Goal: Transaction & Acquisition: Obtain resource

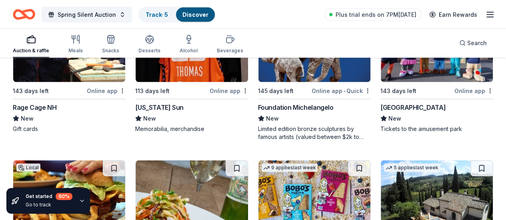
scroll to position [754, 0]
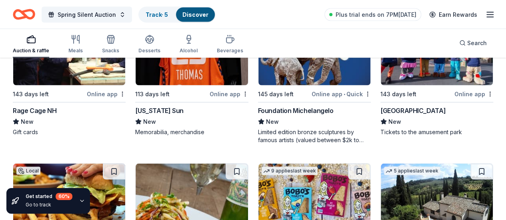
click at [258, 164] on img at bounding box center [314, 202] width 112 height 76
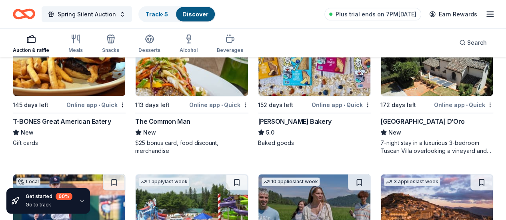
scroll to position [1090, 0]
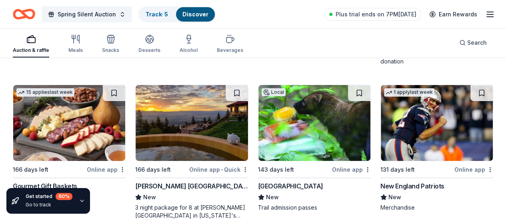
scroll to position [1458, 0]
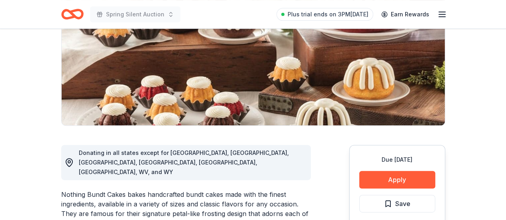
scroll to position [118, 0]
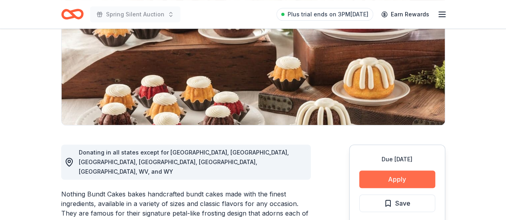
click at [415, 177] on button "Apply" at bounding box center [397, 180] width 76 height 18
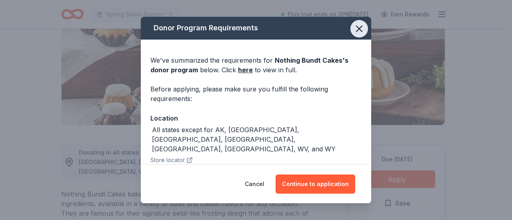
click at [354, 26] on icon "button" at bounding box center [359, 28] width 11 height 11
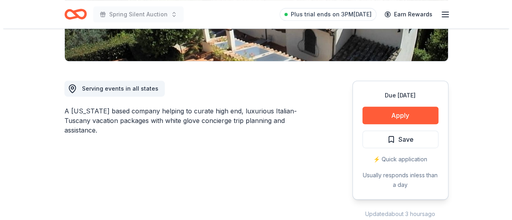
scroll to position [208, 0]
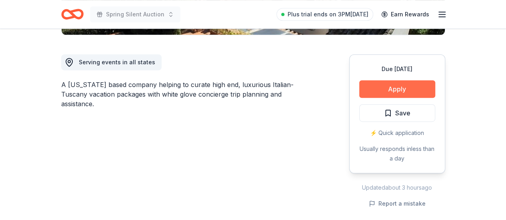
click at [373, 93] on button "Apply" at bounding box center [397, 89] width 76 height 18
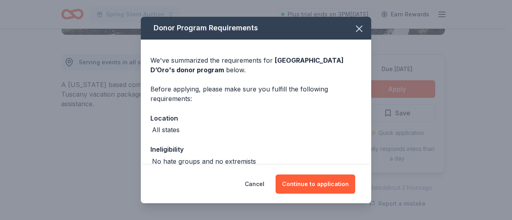
scroll to position [74, 0]
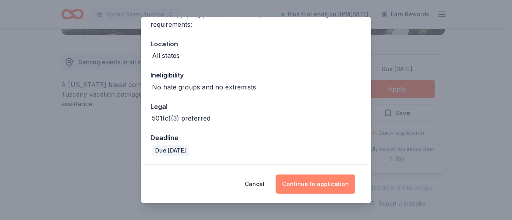
click at [326, 186] on button "Continue to application" at bounding box center [316, 184] width 80 height 19
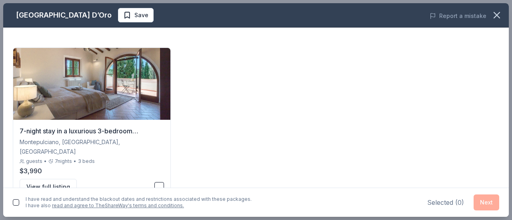
scroll to position [57, 0]
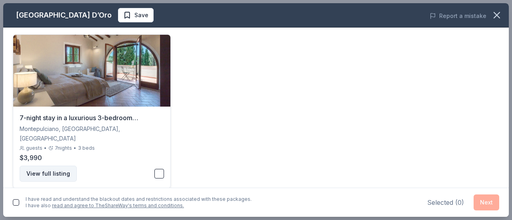
click at [48, 166] on button "View full listing" at bounding box center [48, 174] width 57 height 16
